Goal: Navigation & Orientation: Find specific page/section

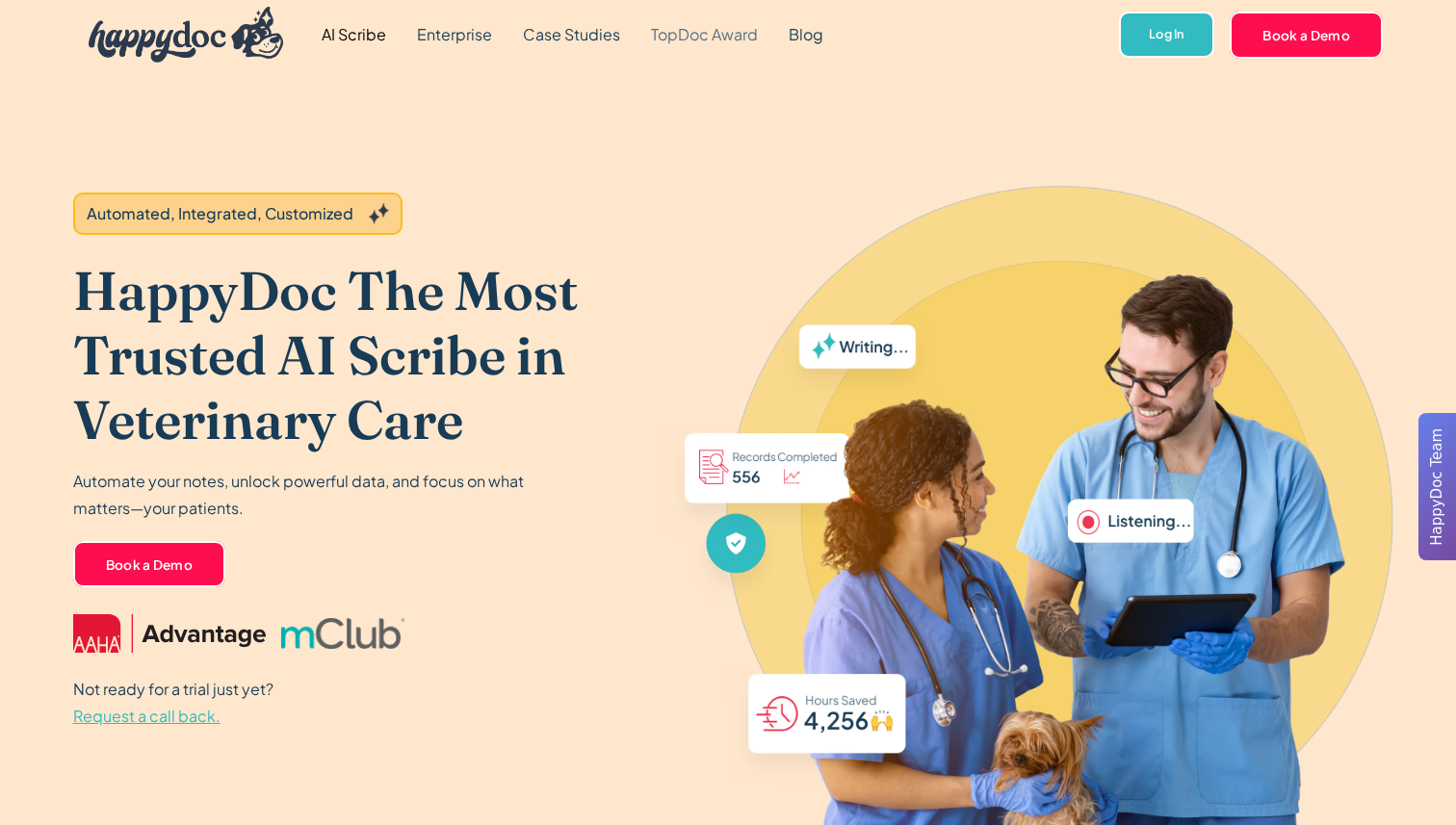
click at [705, 37] on link "TopDoc Award" at bounding box center [705, 34] width 138 height 69
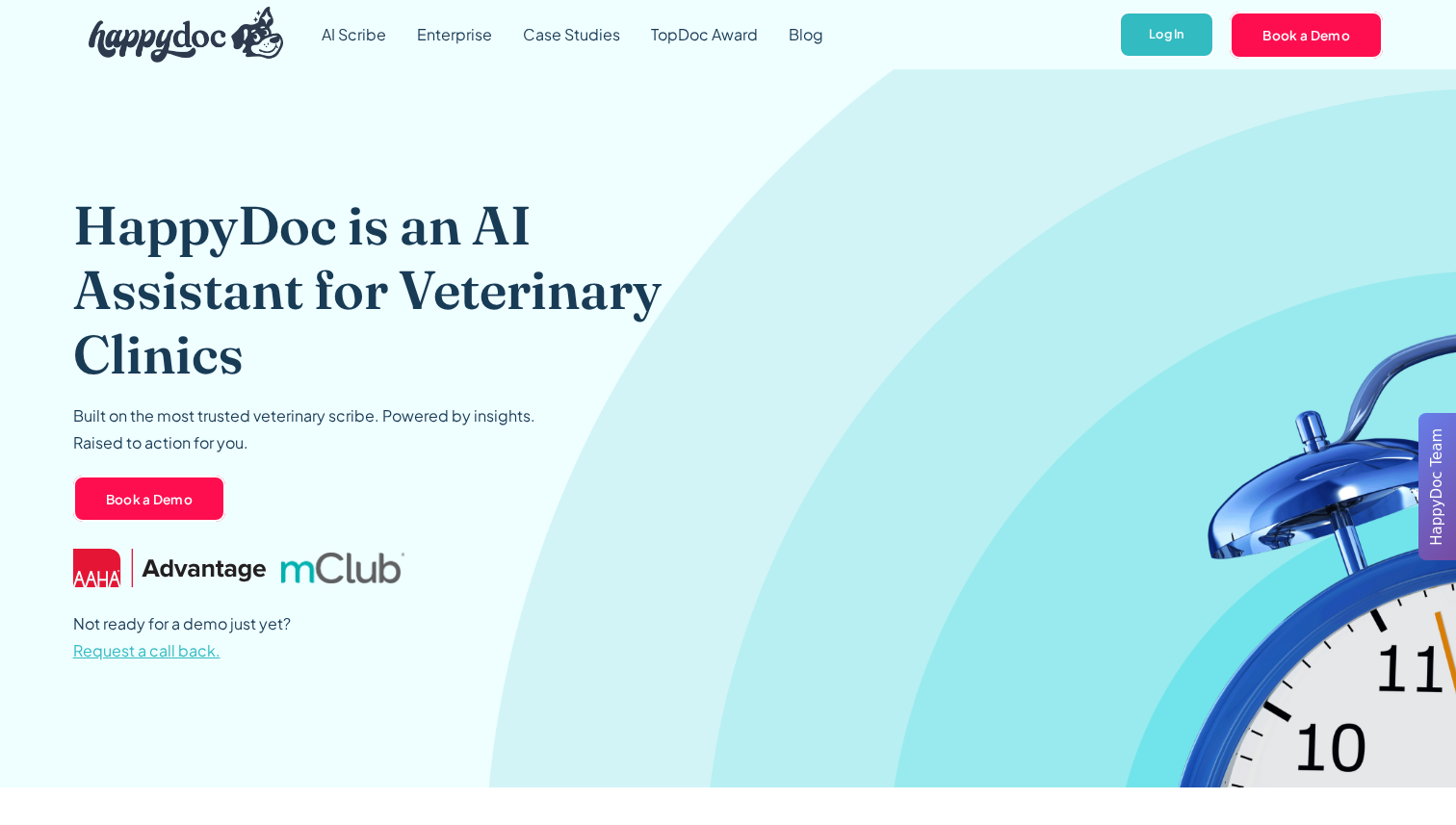
click at [1233, 392] on div "HappyDoc is an AI Assistant for Veterinary Clinics Built on the most trusted ve…" at bounding box center [728, 428] width 1310 height 719
